Goal: Navigation & Orientation: Find specific page/section

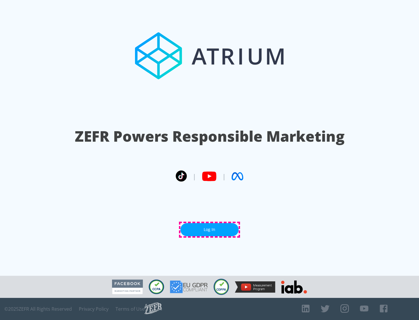
click at [210, 230] on link "Log In" at bounding box center [210, 229] width 58 height 13
